Goal: Task Accomplishment & Management: Manage account settings

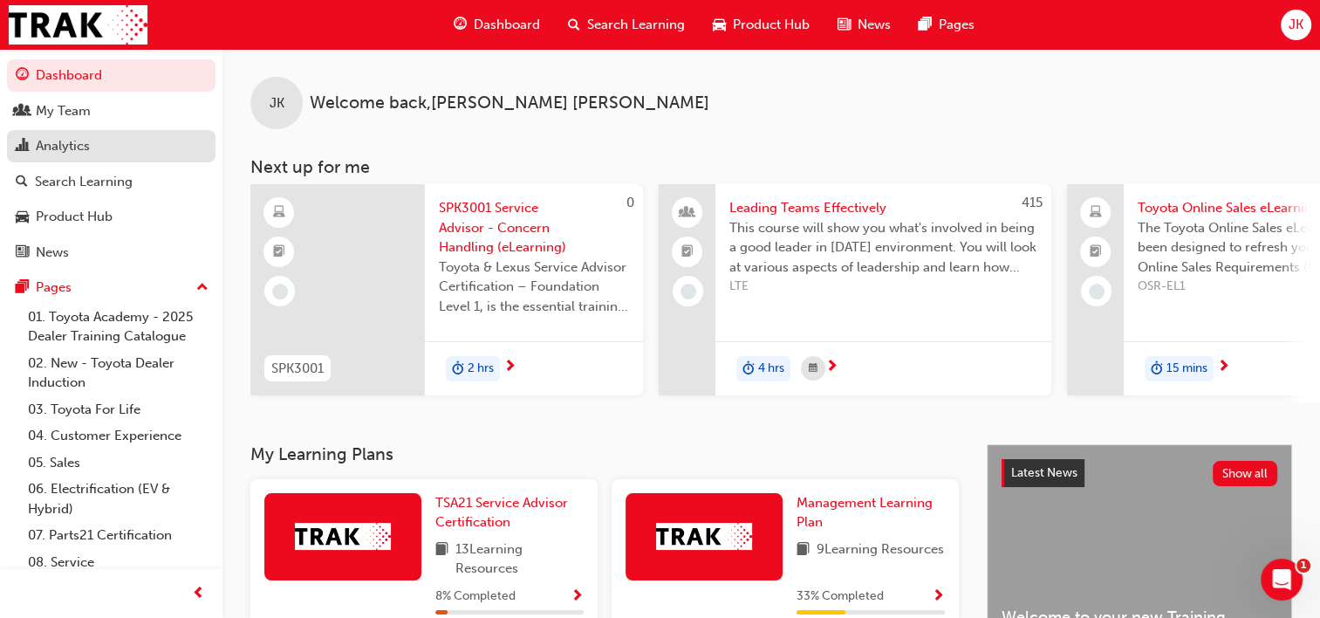
click at [56, 143] on div "Analytics" at bounding box center [63, 146] width 54 height 20
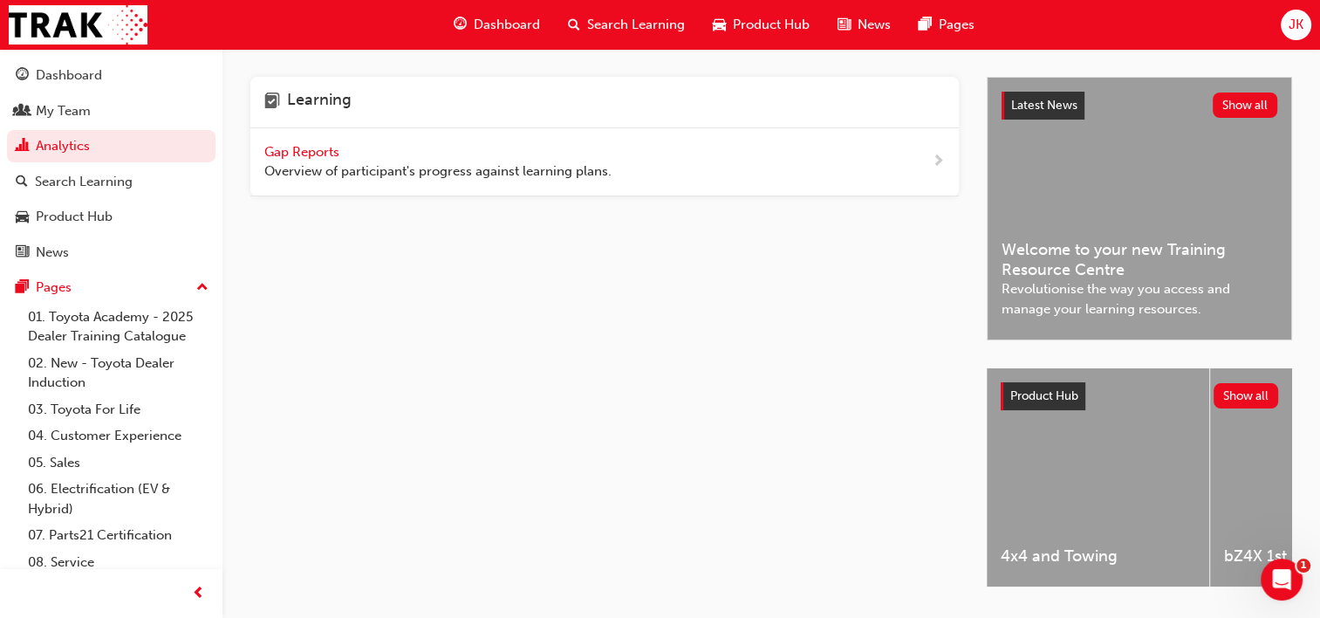
click at [304, 152] on span "Gap Reports" at bounding box center [303, 152] width 79 height 16
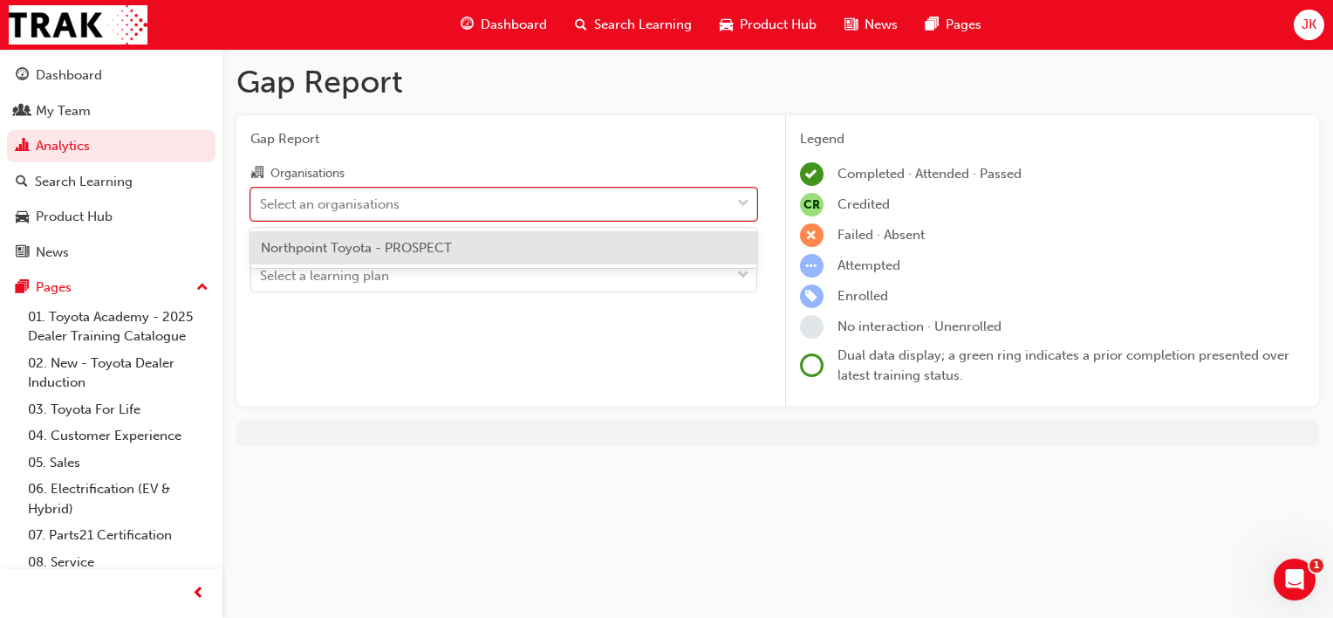
click at [325, 202] on div "Select an organisations" at bounding box center [330, 204] width 140 height 20
click at [262, 202] on input "Organisations option Northpoint Toyota - PROSPECT focused, 1 of 1. 1 result ava…" at bounding box center [261, 202] width 2 height 15
click at [342, 251] on span "Northpoint Toyota - PROSPECT" at bounding box center [356, 248] width 191 height 16
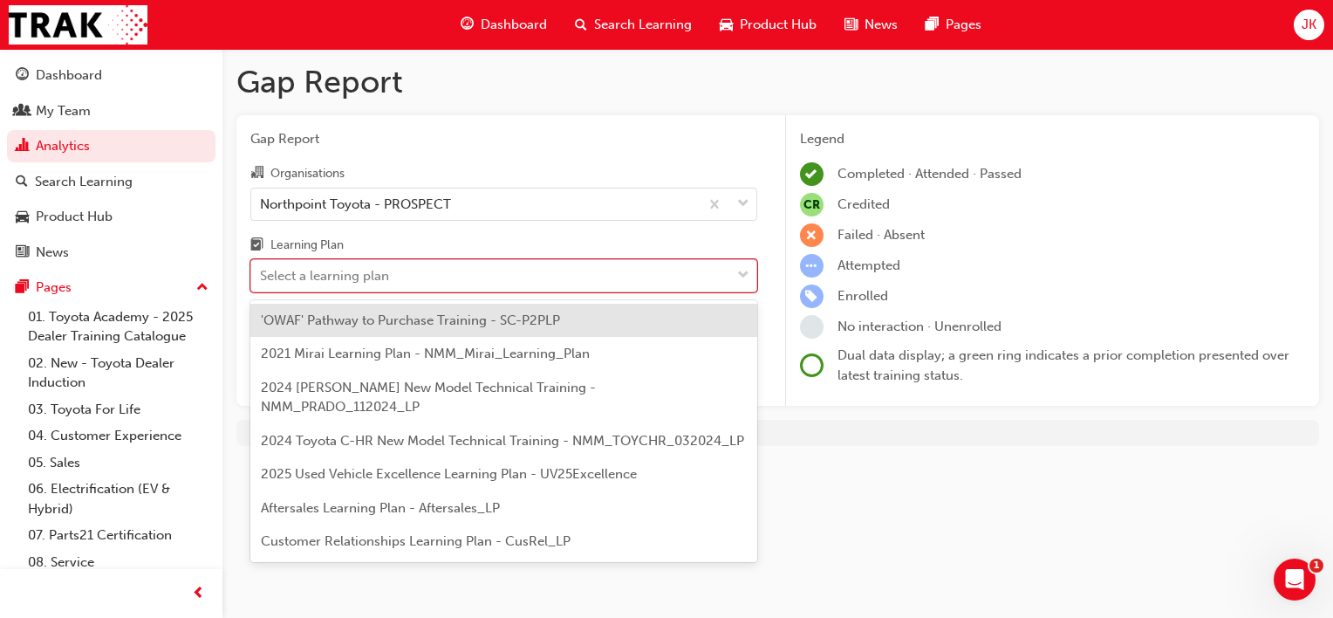
click at [339, 280] on div "Select a learning plan" at bounding box center [324, 276] width 129 height 20
click at [262, 280] on input "Learning Plan option 'OWAF' Pathway to Purchase Training - SC-P2PLP focused, 1 …" at bounding box center [261, 275] width 2 height 15
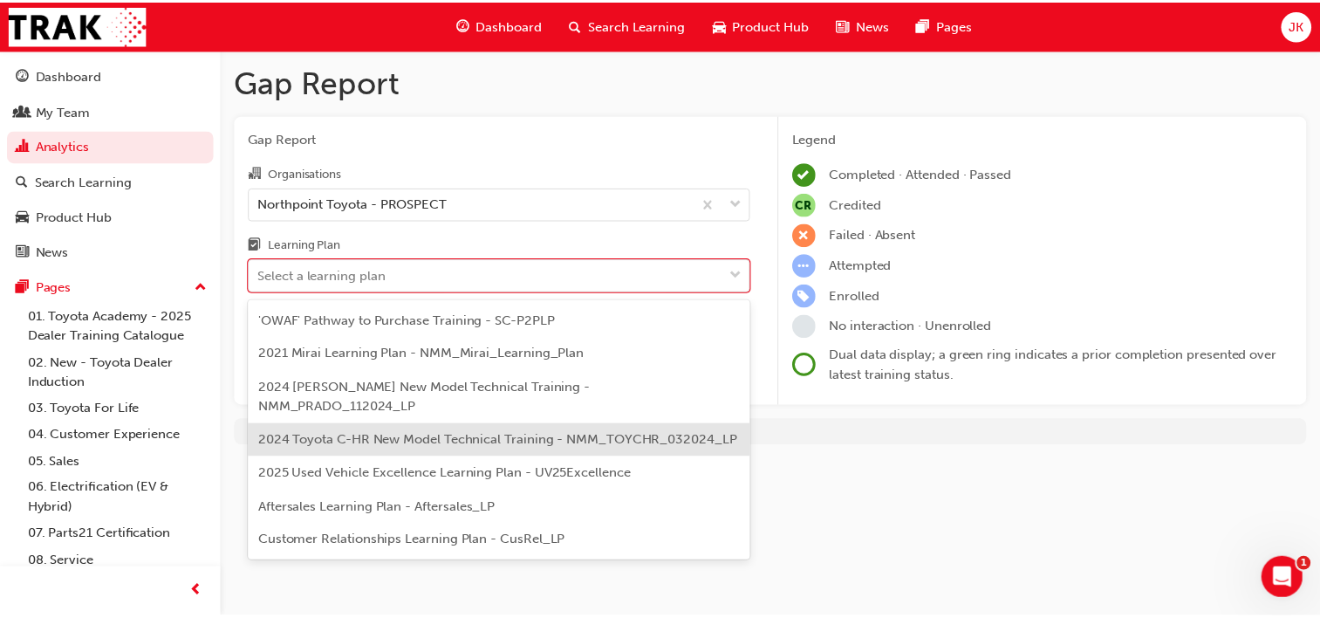
scroll to position [87, 0]
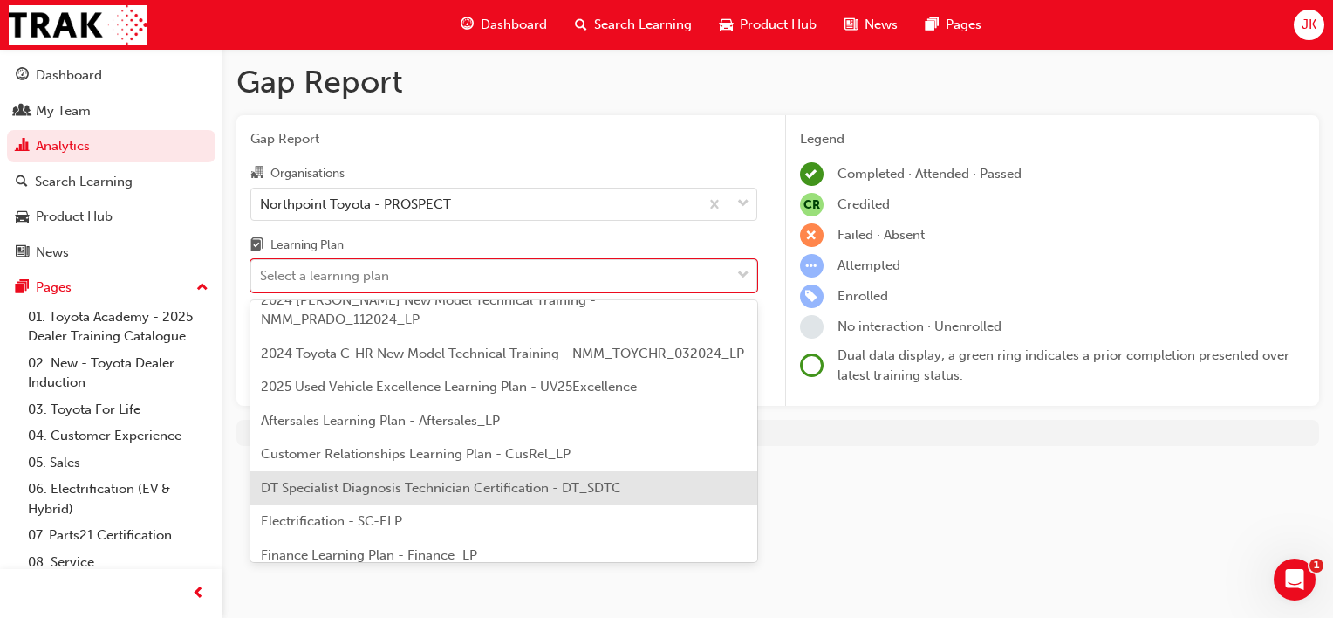
click at [503, 503] on div "DT Specialist Diagnosis Technician Certification - DT_SDTC" at bounding box center [503, 488] width 507 height 34
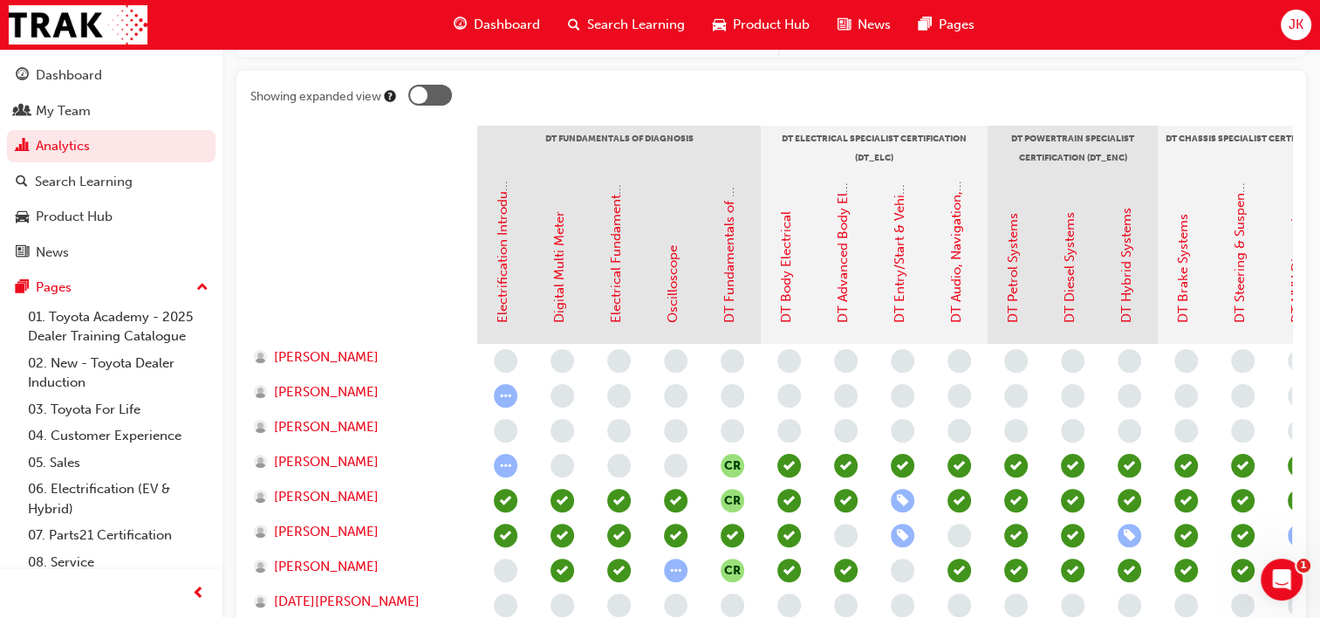
scroll to position [611, 0]
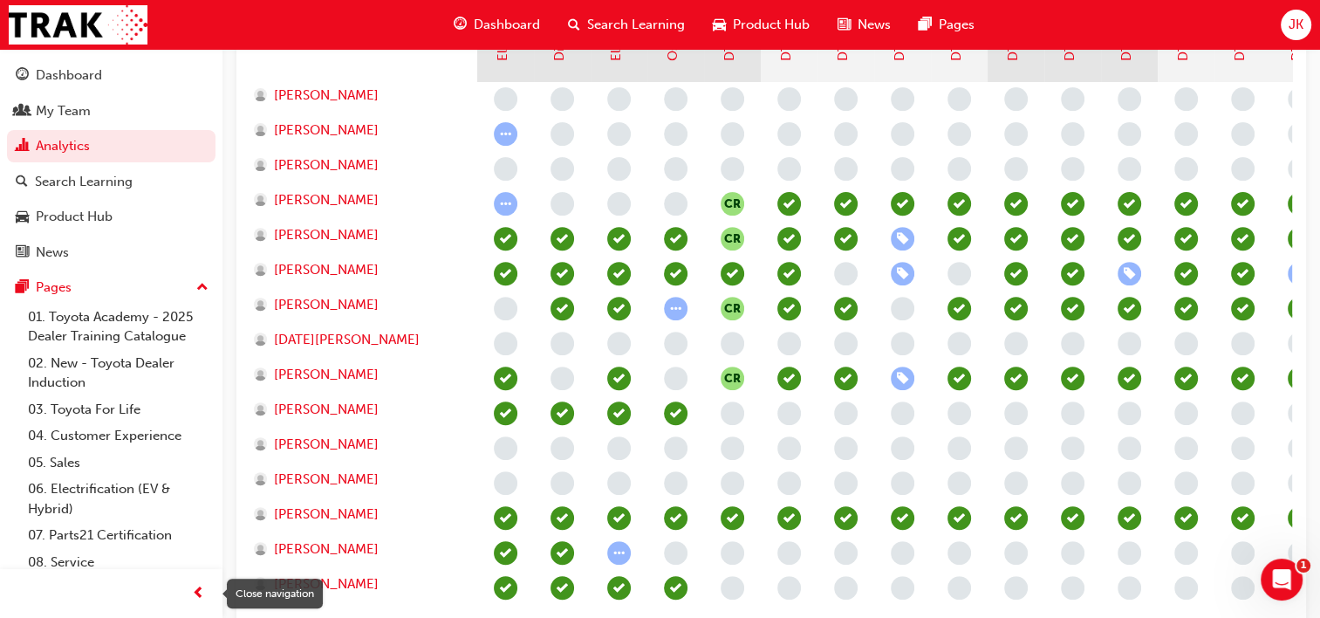
click at [192, 592] on span "prev-icon" at bounding box center [198, 594] width 13 height 22
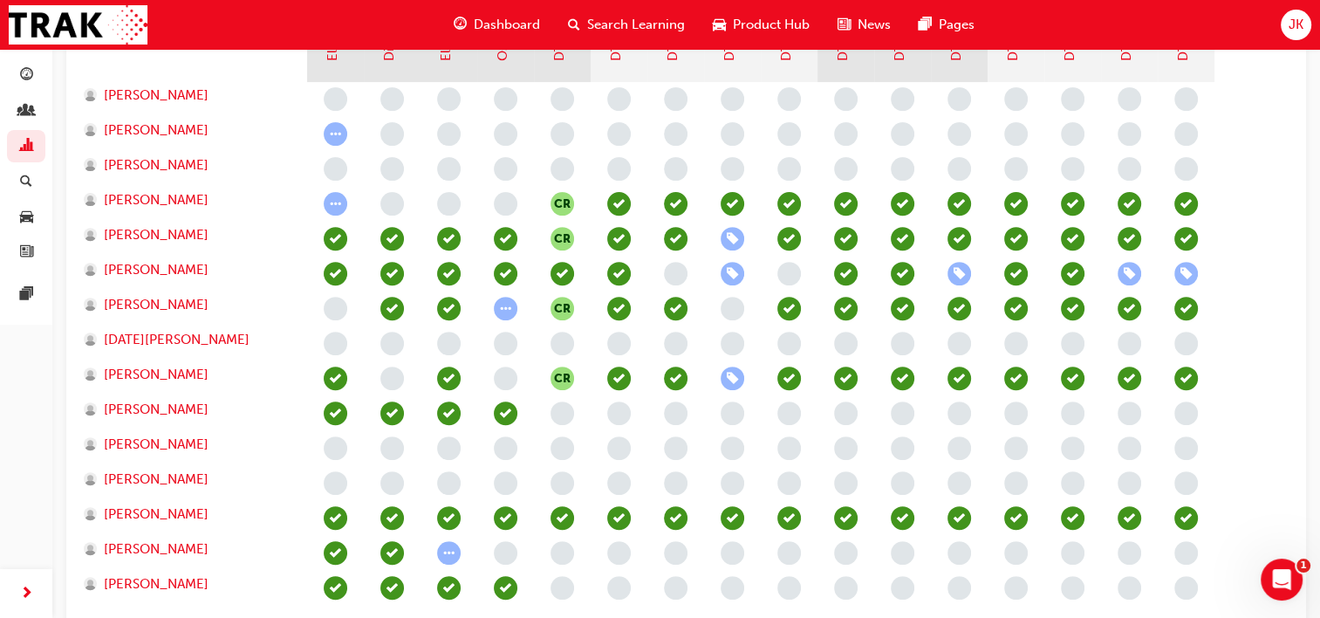
scroll to position [524, 0]
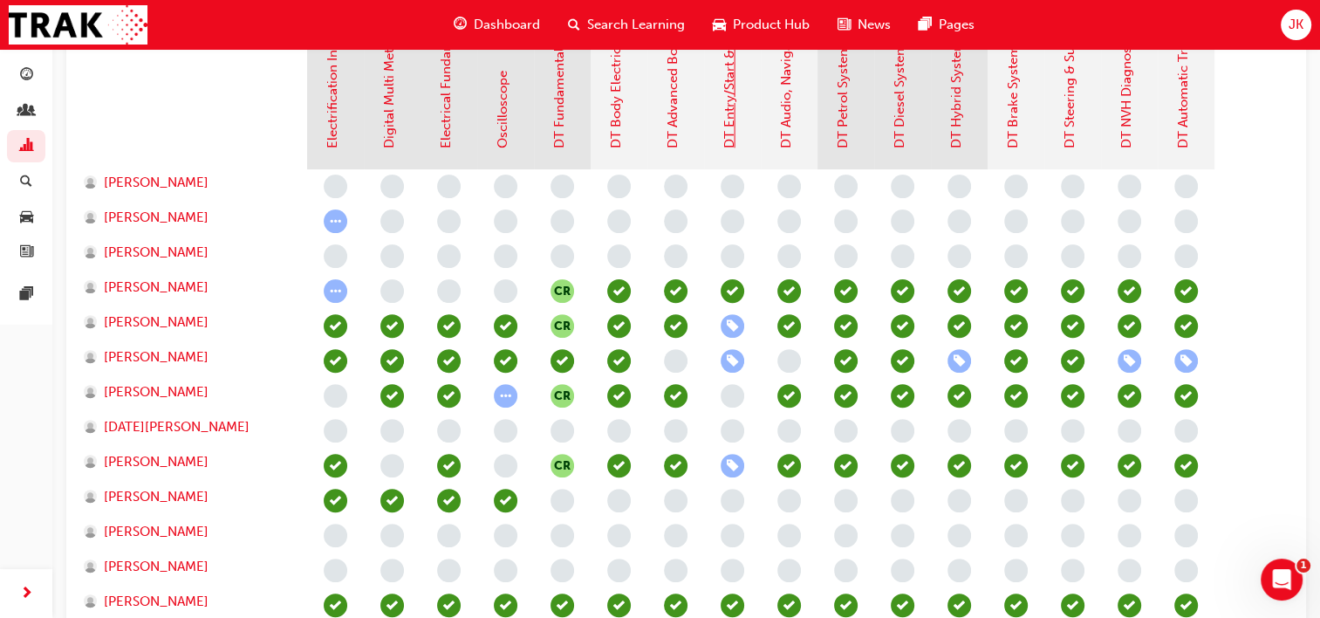
click at [729, 106] on link "DT Entry/Start & Vehicle Security Systems" at bounding box center [730, 22] width 16 height 251
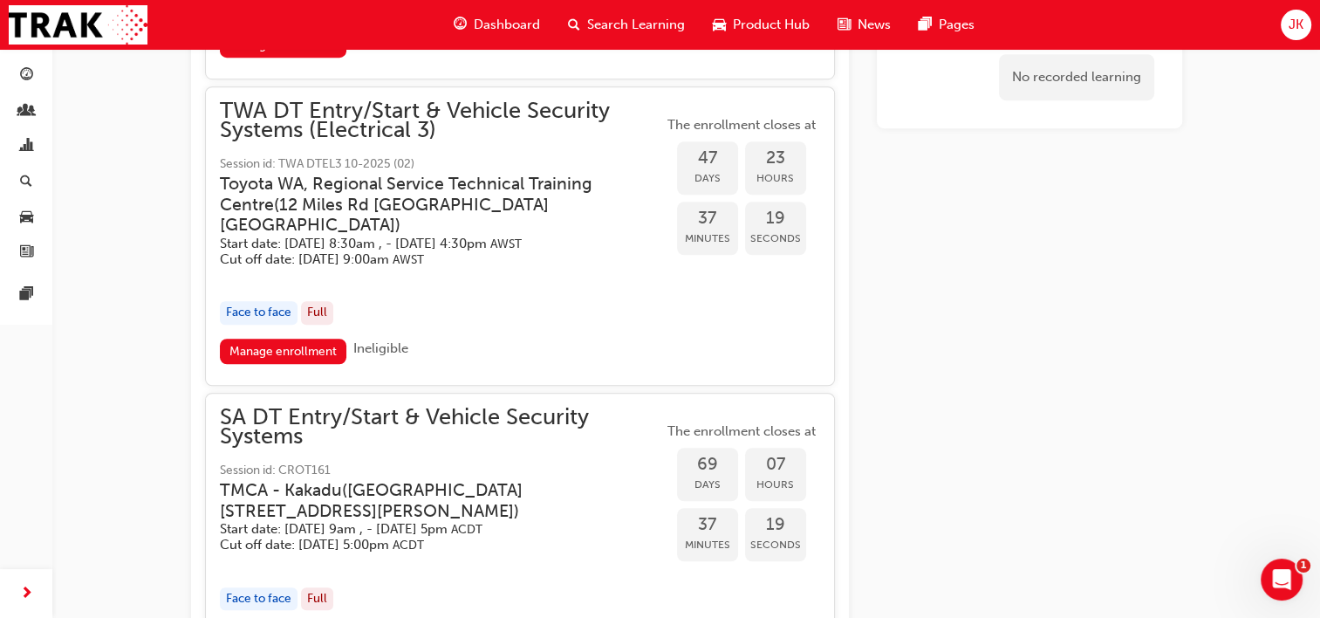
scroll to position [1366, 0]
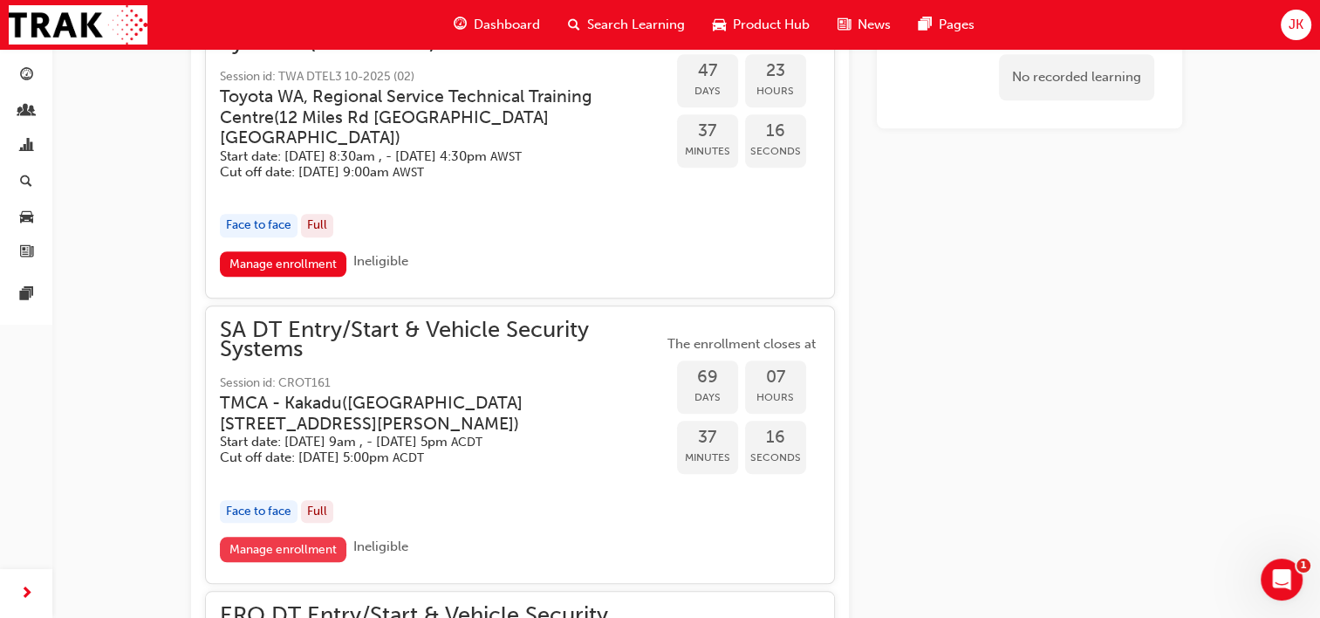
click at [293, 537] on link "Manage enrollment" at bounding box center [283, 549] width 127 height 25
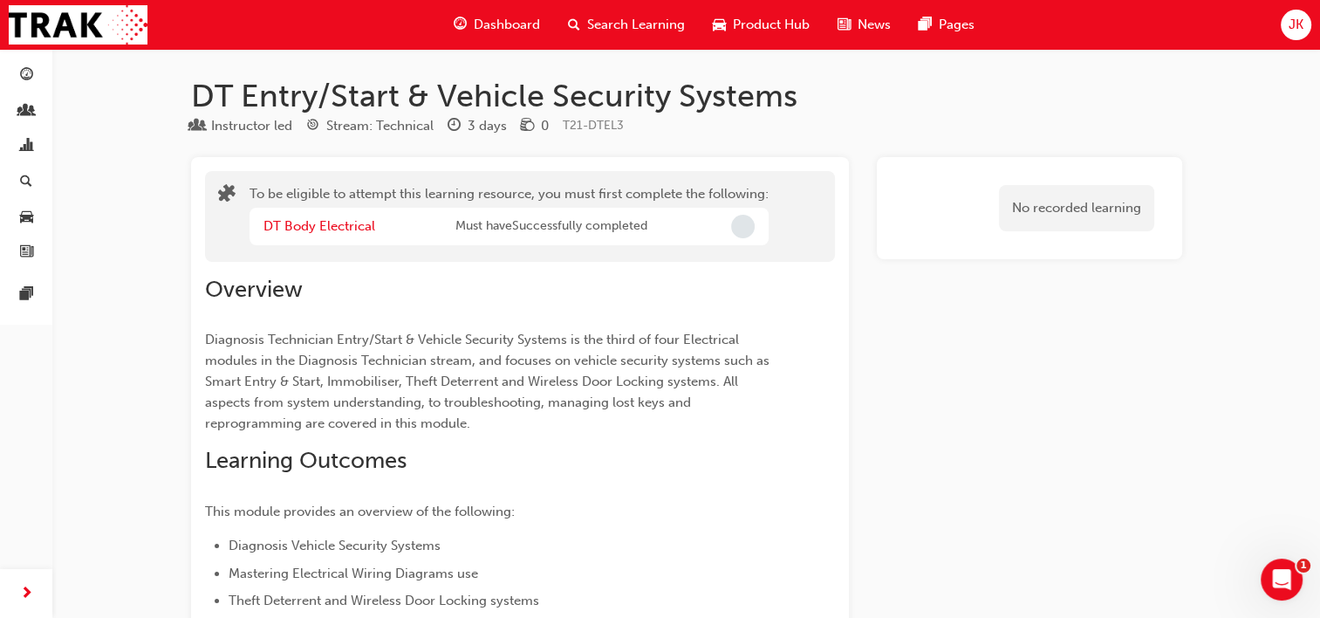
scroll to position [1366, 0]
